Goal: Information Seeking & Learning: Find specific fact

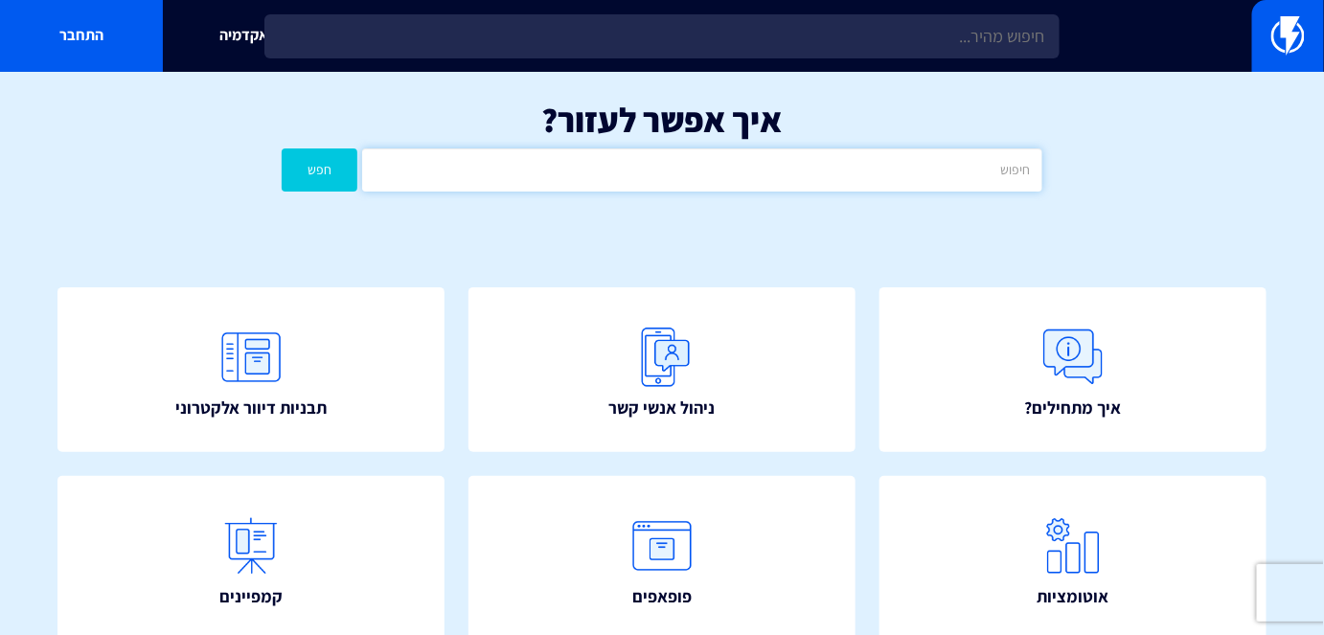
click at [710, 176] on input "text" at bounding box center [701, 169] width 679 height 43
type input "נטישת עגלה"
click at [320, 174] on button "חפש" at bounding box center [320, 169] width 76 height 43
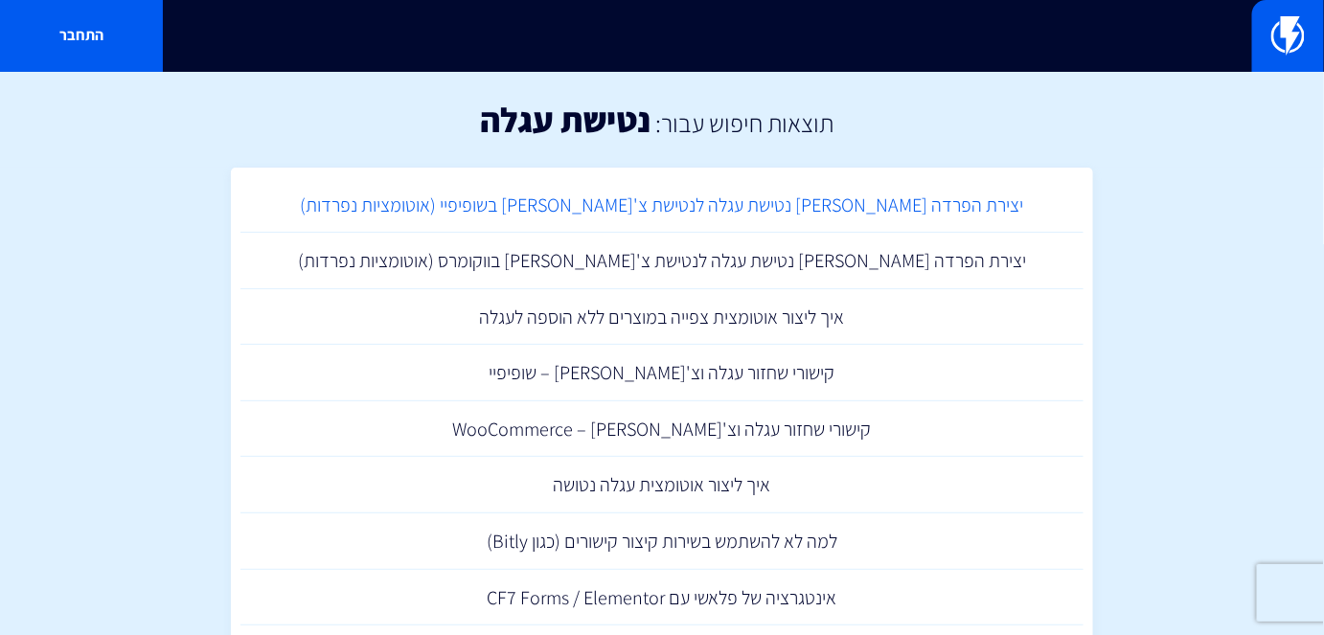
click at [783, 210] on link "יצירת הפרדה [PERSON_NAME] נטישת עגלה לנטישת צ'[PERSON_NAME] בשופיפיי (אוטומציות…" at bounding box center [661, 205] width 843 height 57
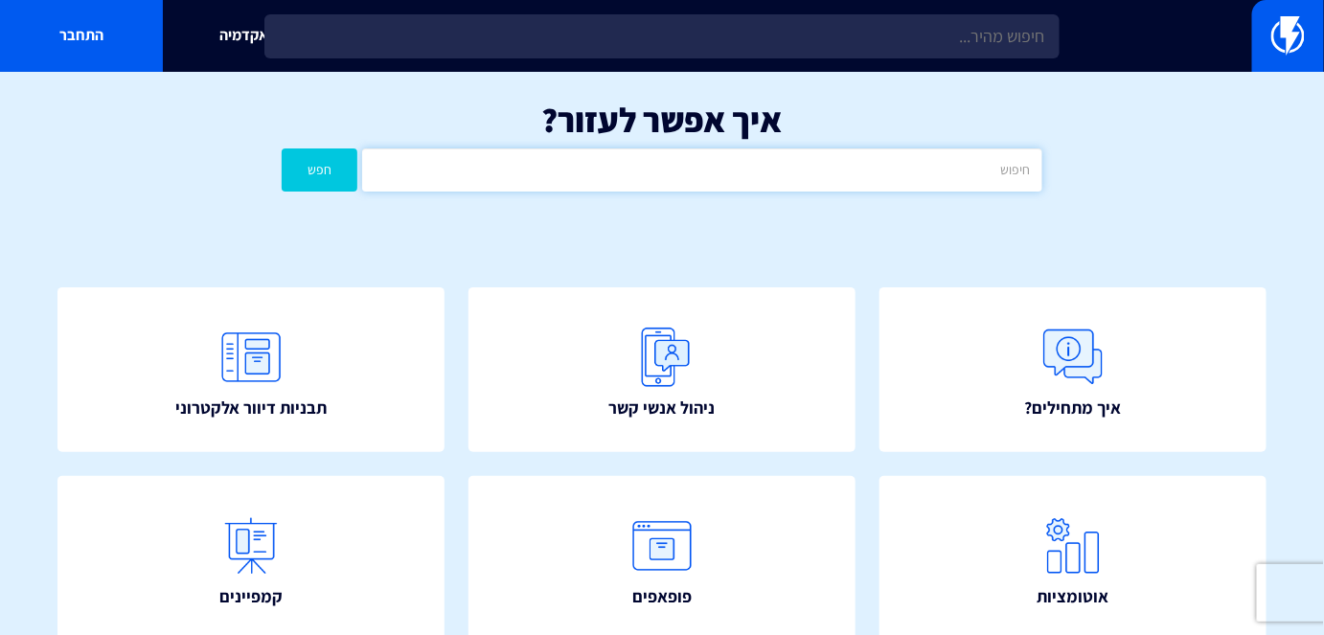
click at [878, 186] on input "text" at bounding box center [701, 169] width 679 height 43
type input "ע"
type input "טיזר"
click at [309, 176] on button "חפש" at bounding box center [320, 169] width 76 height 43
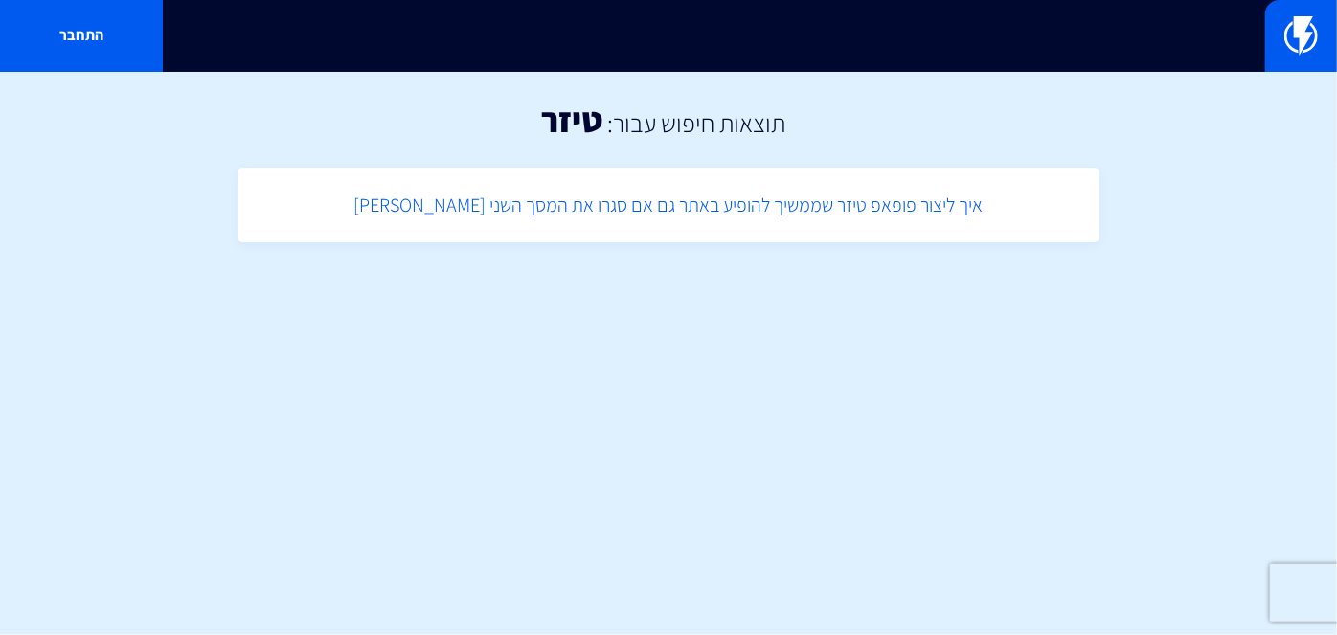
click at [828, 202] on link "איך ליצור פופאפ טיזר שממשיך להופיע באתר גם אם סגרו את המסך השני שלו" at bounding box center [668, 205] width 843 height 57
